Goal: Book appointment/travel/reservation

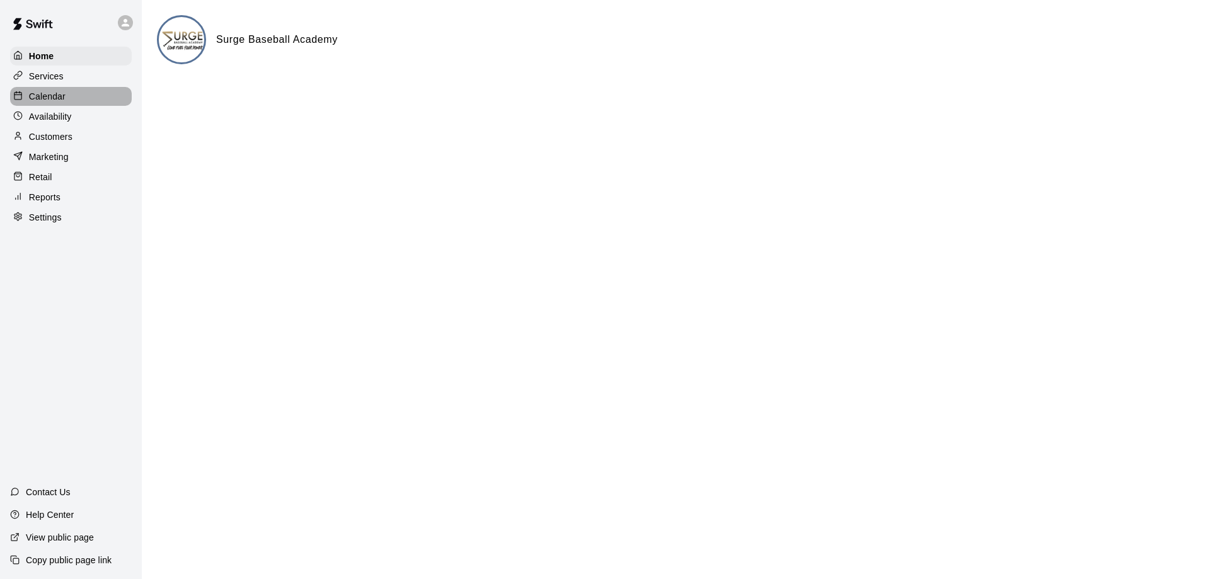
click at [53, 98] on p "Calendar" at bounding box center [47, 96] width 37 height 13
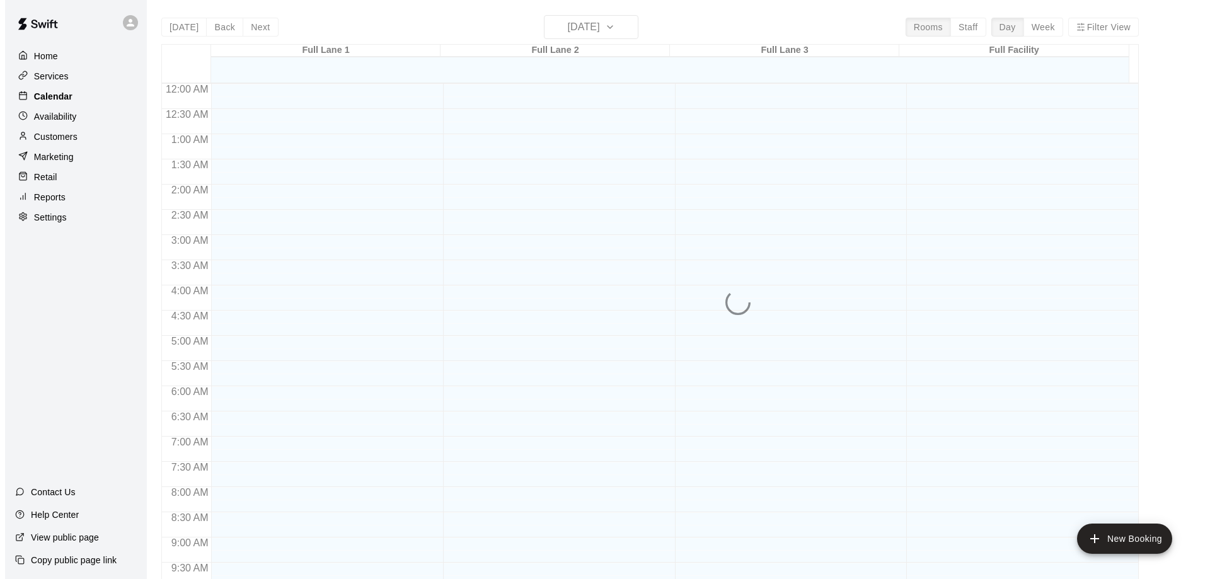
scroll to position [662, 0]
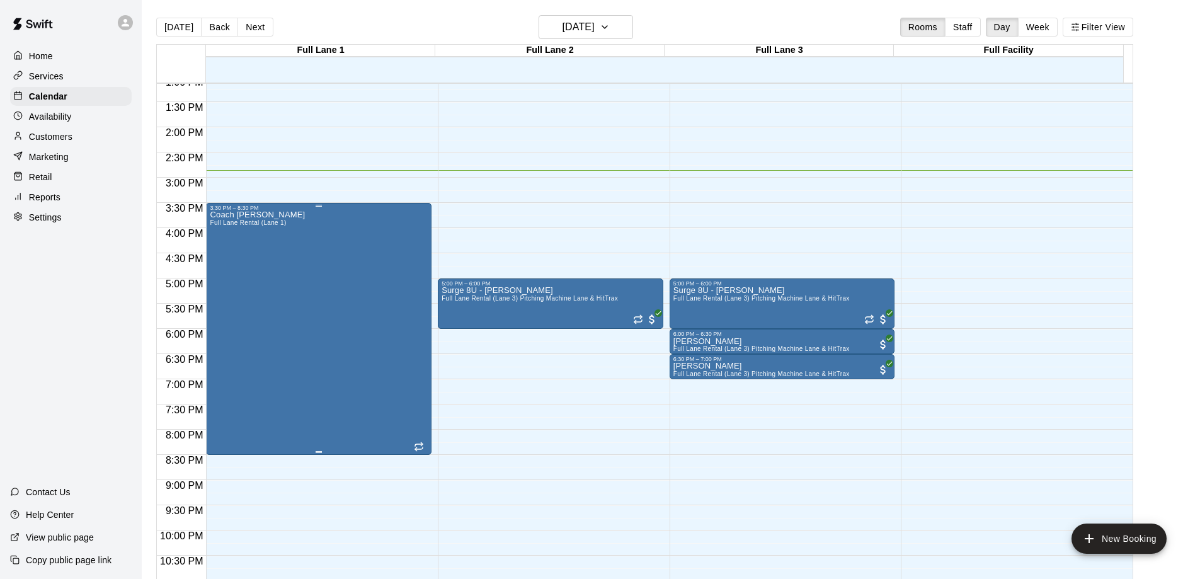
click at [324, 321] on div "Coach [PERSON_NAME] Full [PERSON_NAME] Rental (Lane 1)" at bounding box center [319, 500] width 218 height 579
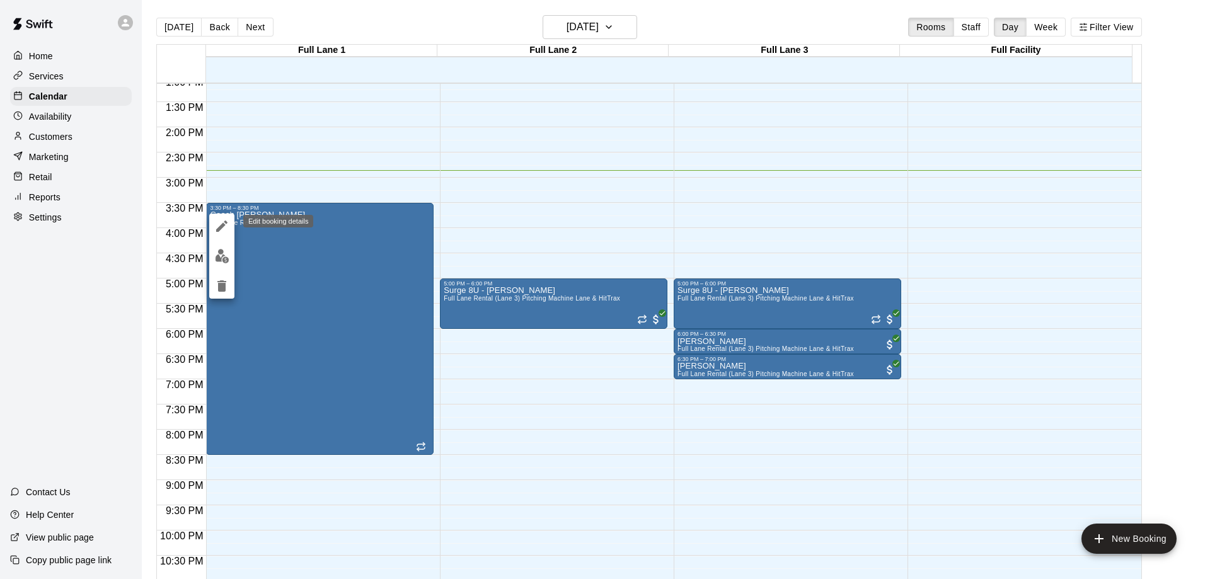
click at [222, 225] on icon "edit" at bounding box center [221, 226] width 11 height 11
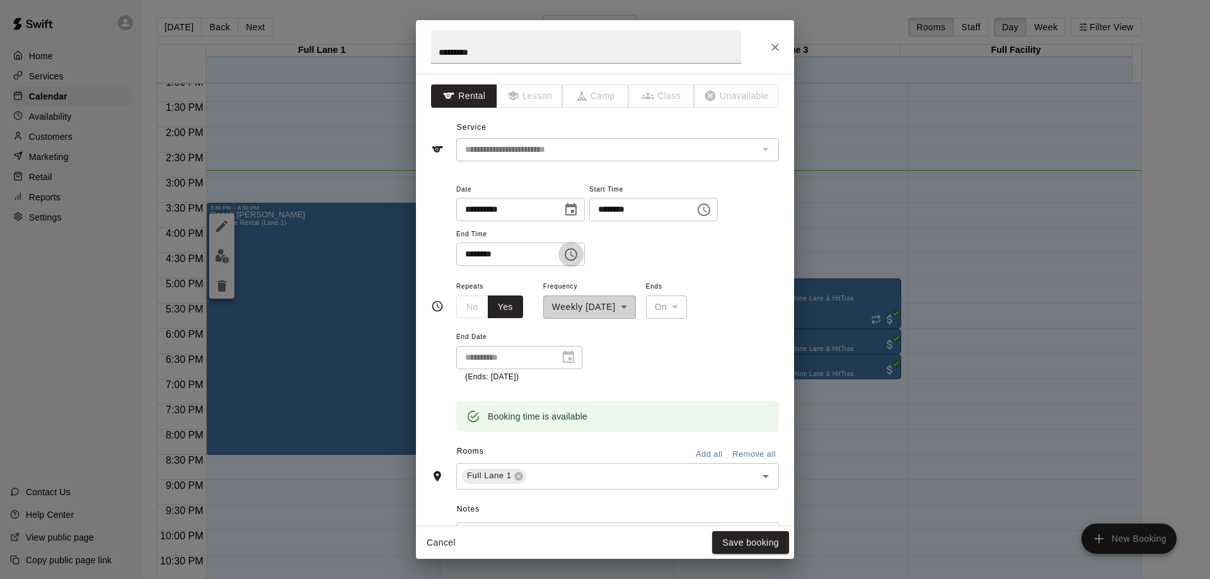
click at [578, 255] on icon "Choose time, selected time is 8:30 PM" at bounding box center [570, 254] width 15 height 15
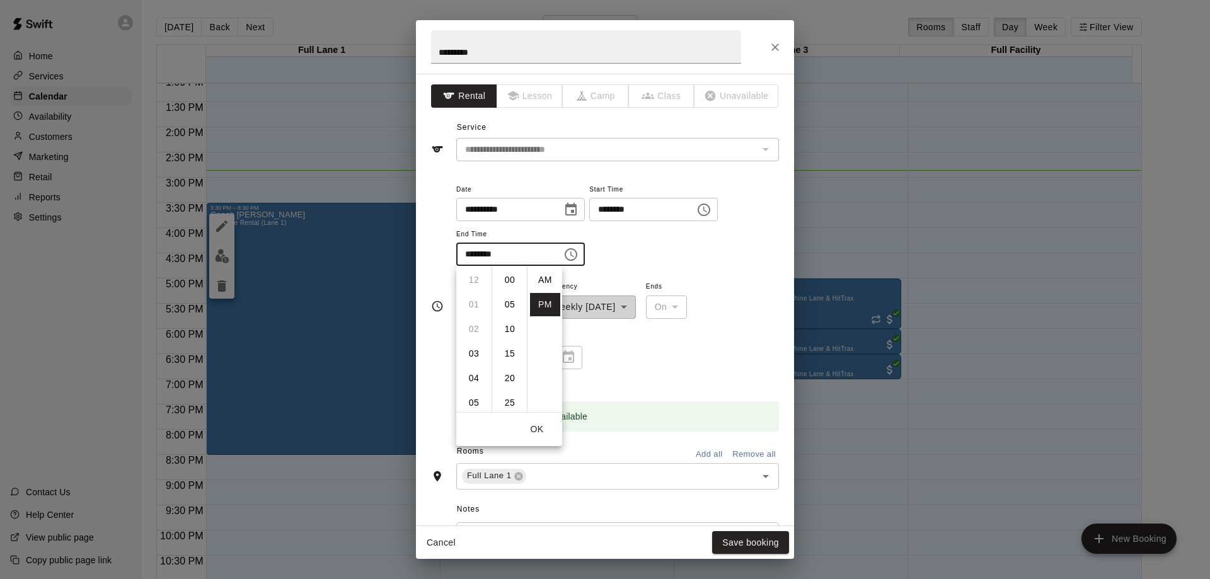
scroll to position [23, 0]
click at [471, 382] on li "07" at bounding box center [474, 381] width 30 height 23
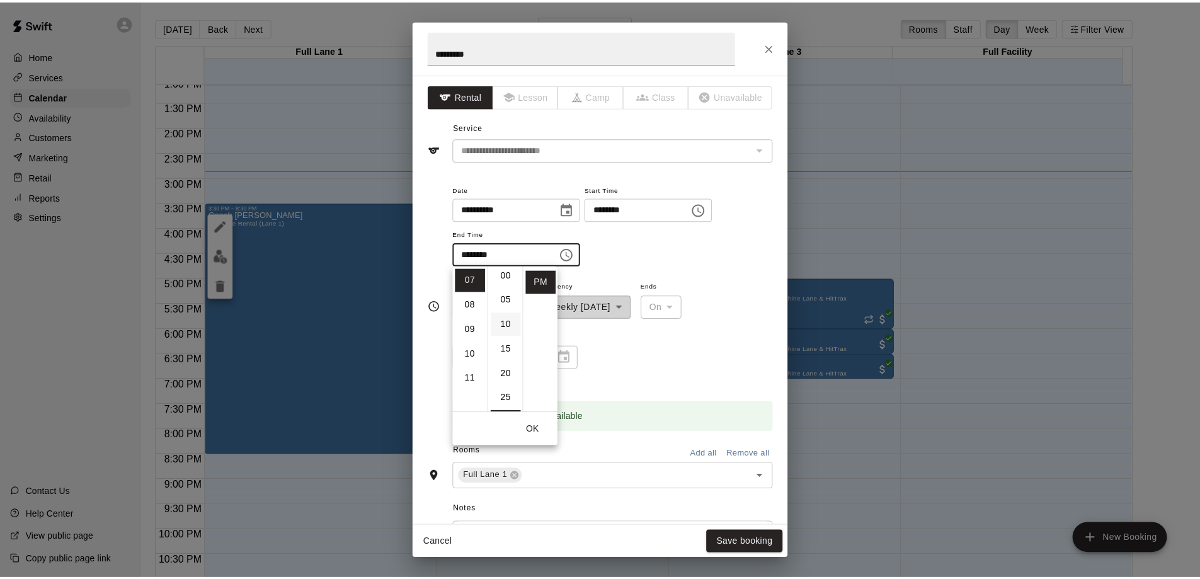
scroll to position [0, 0]
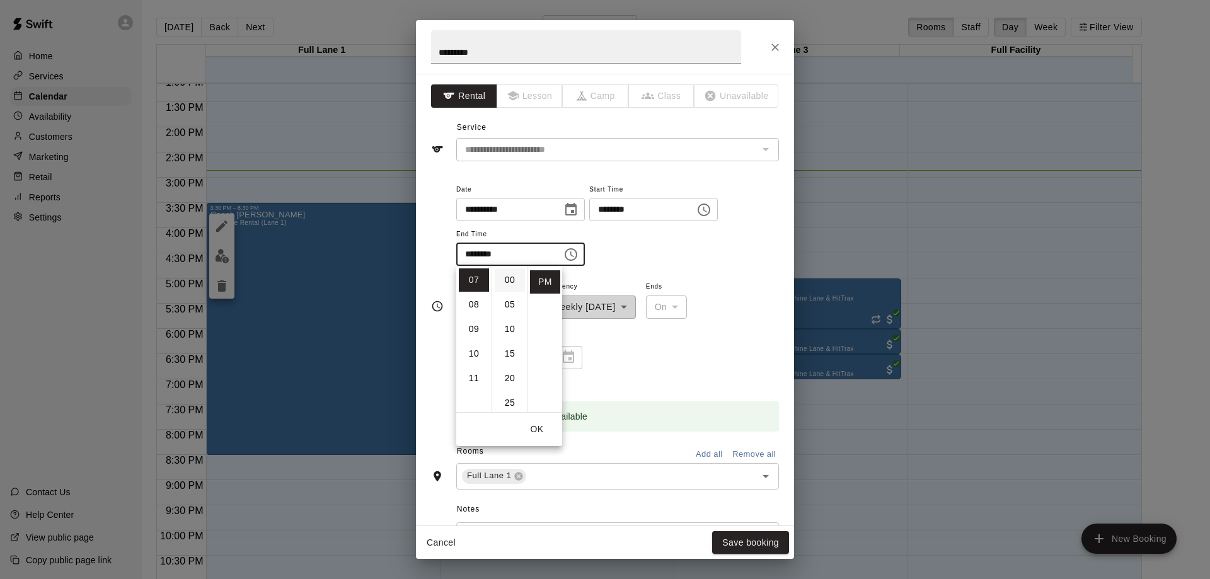
click at [508, 280] on li "00" at bounding box center [510, 279] width 30 height 23
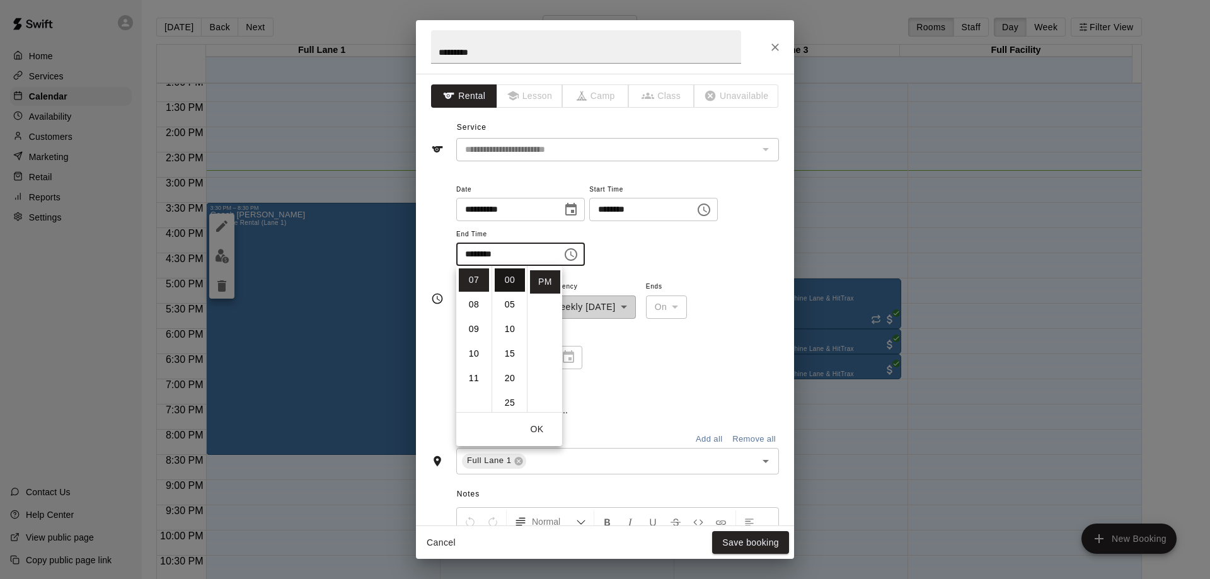
type input "********"
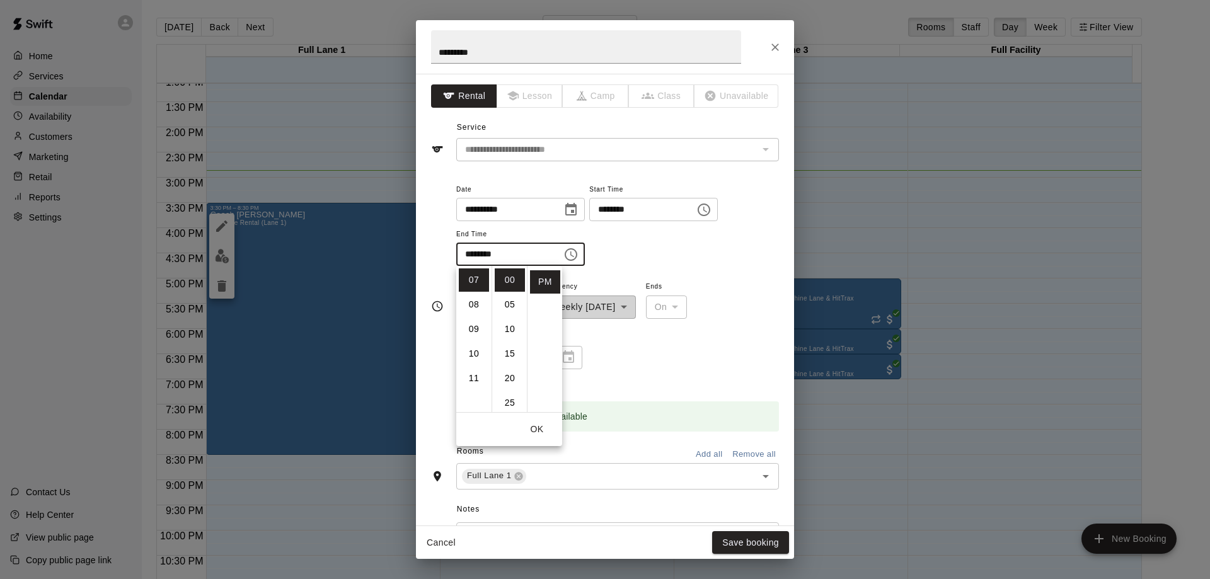
click at [537, 430] on button "OK" at bounding box center [537, 429] width 40 height 23
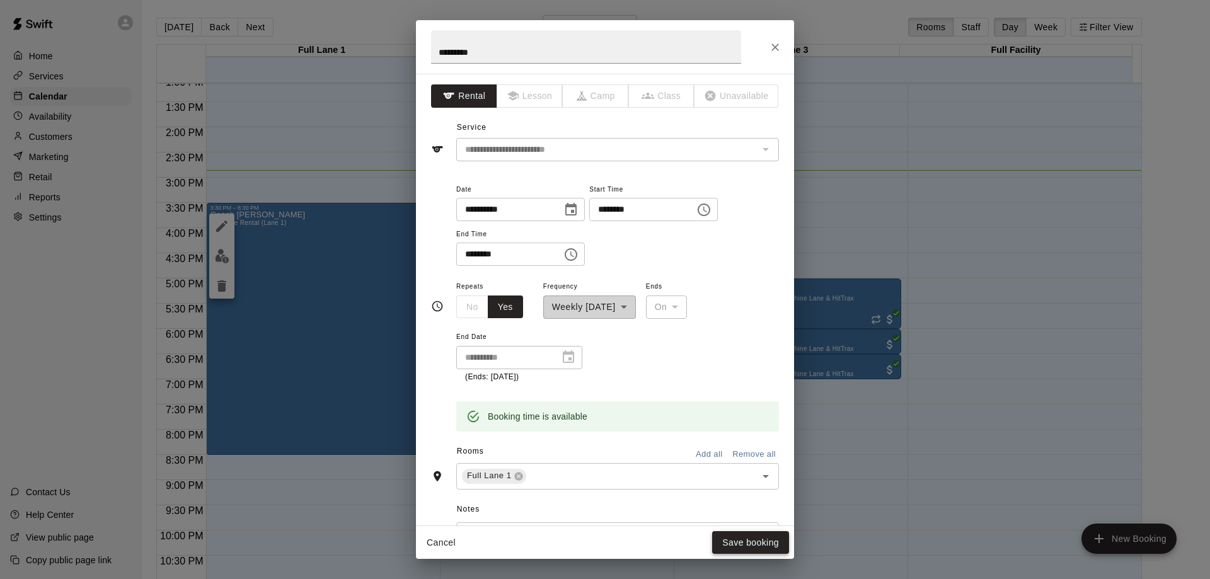
click at [744, 544] on button "Save booking" at bounding box center [750, 542] width 77 height 23
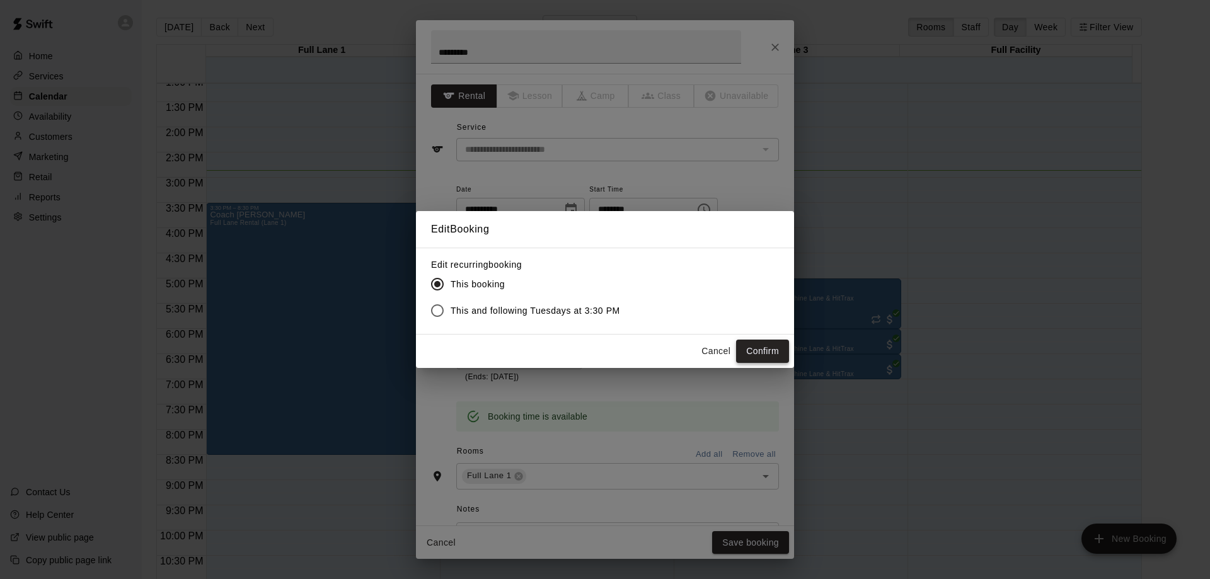
click at [760, 350] on button "Confirm" at bounding box center [762, 351] width 53 height 23
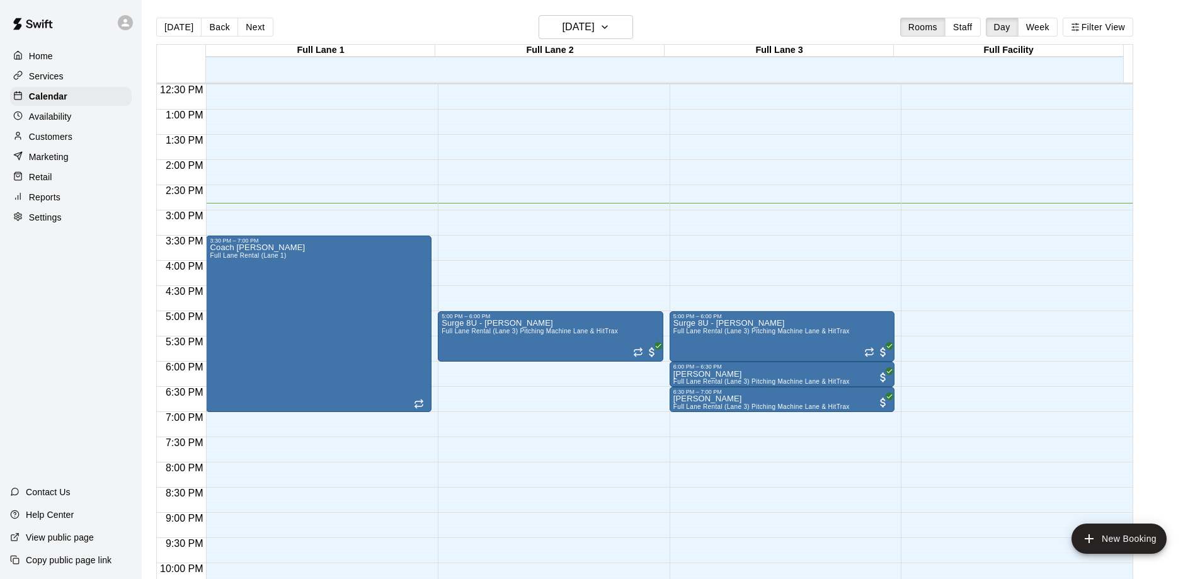
scroll to position [662, 0]
